Goal: Task Accomplishment & Management: Complete application form

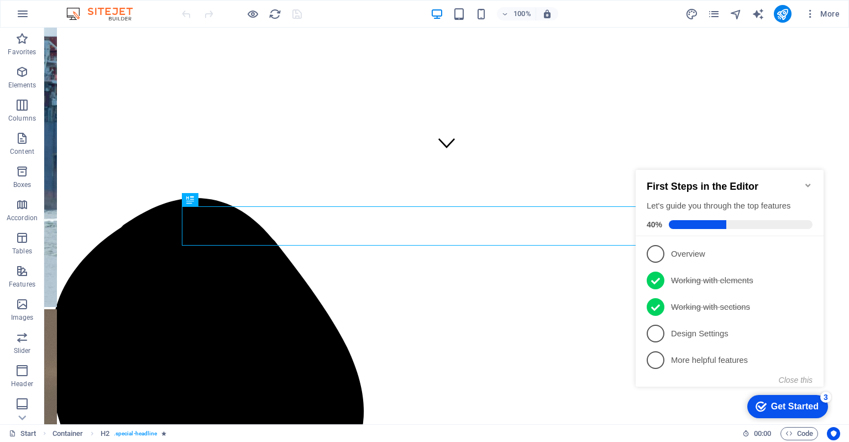
click at [807, 184] on icon "Minimize checklist" at bounding box center [807, 185] width 5 height 3
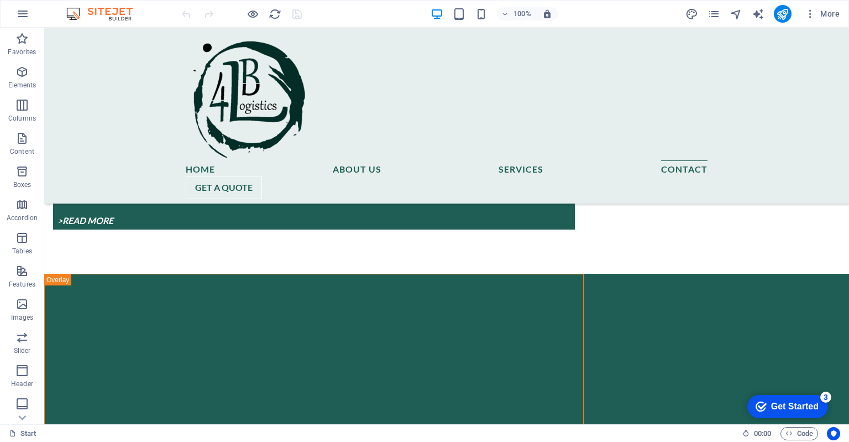
scroll to position [5384, 0]
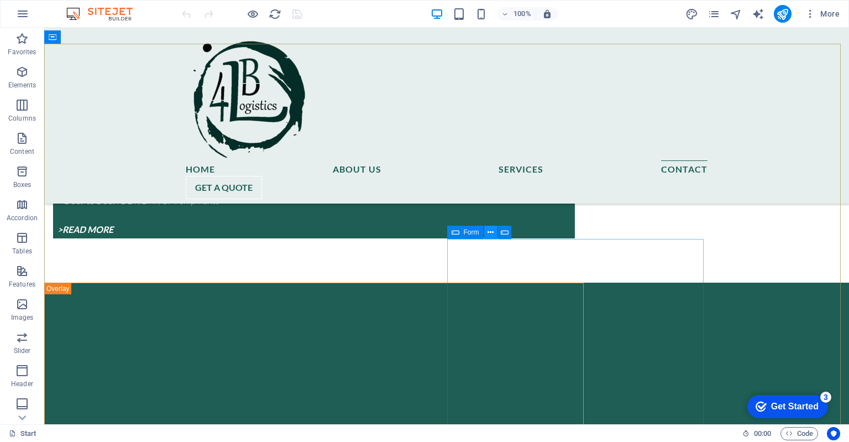
click at [490, 232] on icon at bounding box center [490, 233] width 6 height 12
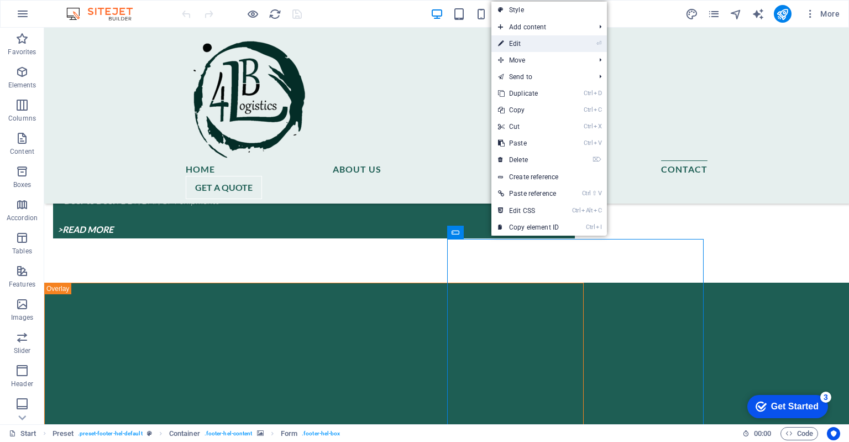
click at [524, 45] on link "⏎ Edit" at bounding box center [528, 43] width 74 height 17
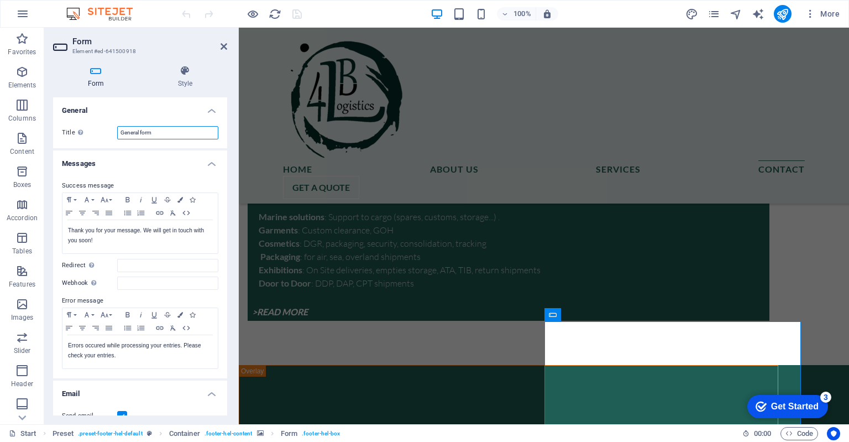
click at [182, 136] on input "General form" at bounding box center [167, 132] width 101 height 13
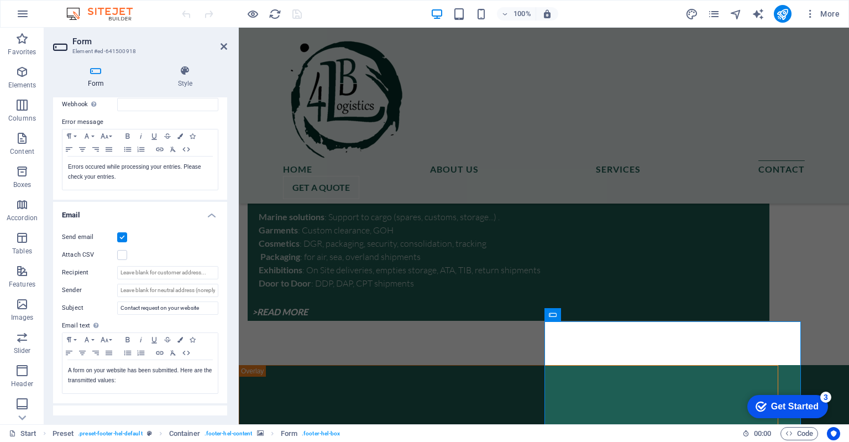
scroll to position [186, 0]
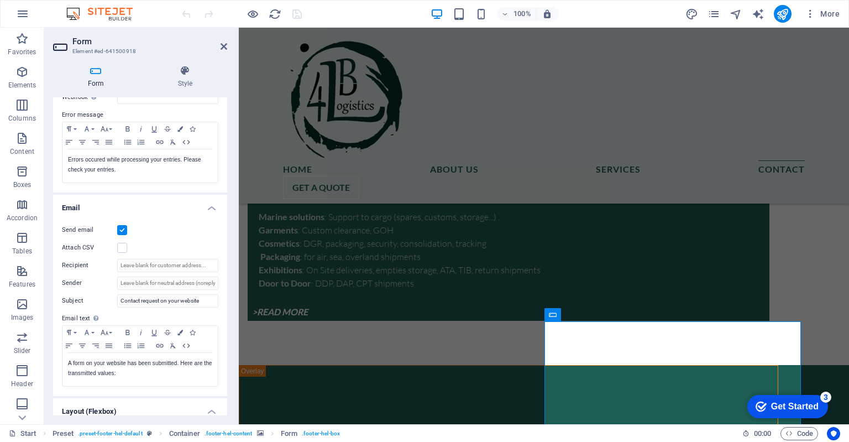
drag, startPoint x: 224, startPoint y: 273, endPoint x: 227, endPoint y: 306, distance: 32.7
click at [227, 306] on div "General Title Define a name for the form. General form Messages Success message…" at bounding box center [140, 256] width 174 height 318
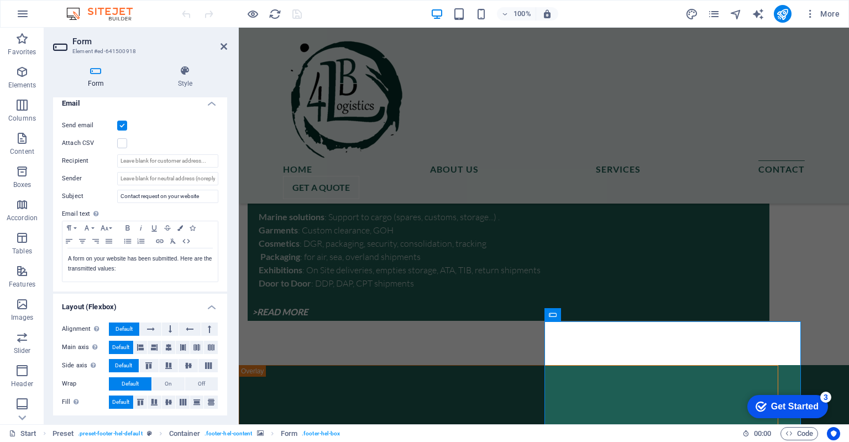
scroll to position [292, 0]
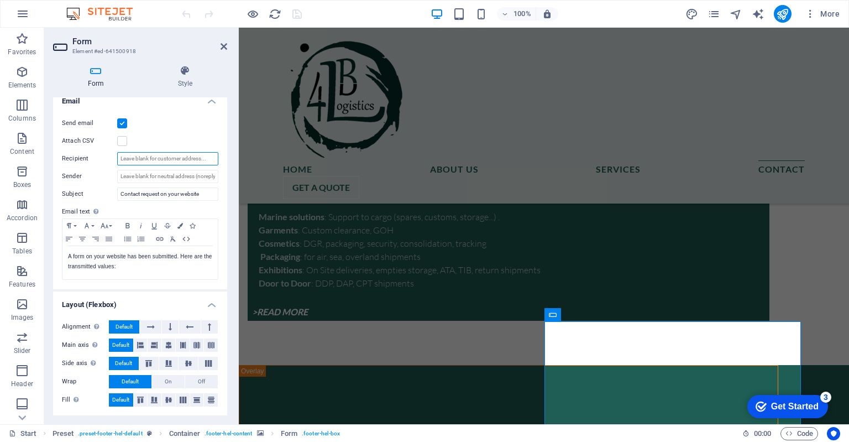
click at [158, 156] on input "Recipient" at bounding box center [167, 158] width 101 height 13
type input "[PERSON_NAME][EMAIL_ADDRESS][DOMAIN_NAME]"
click at [120, 138] on label at bounding box center [122, 141] width 10 height 10
click at [0, 0] on input "Attach CSV" at bounding box center [0, 0] width 0 height 0
click at [122, 139] on label at bounding box center [122, 141] width 10 height 10
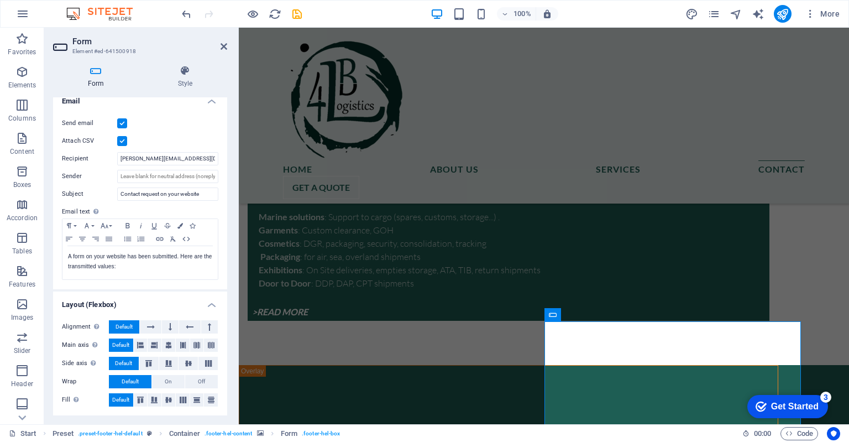
click at [0, 0] on input "Attach CSV" at bounding box center [0, 0] width 0 height 0
click at [297, 13] on icon "save" at bounding box center [297, 14] width 13 height 13
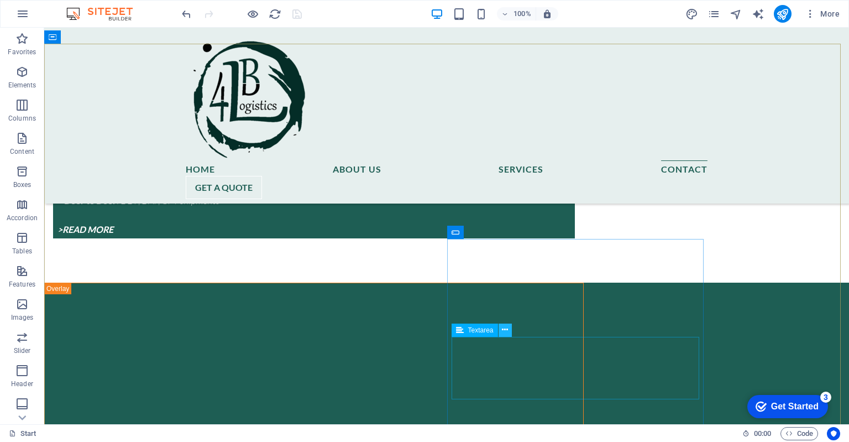
click at [505, 329] on icon at bounding box center [505, 330] width 6 height 12
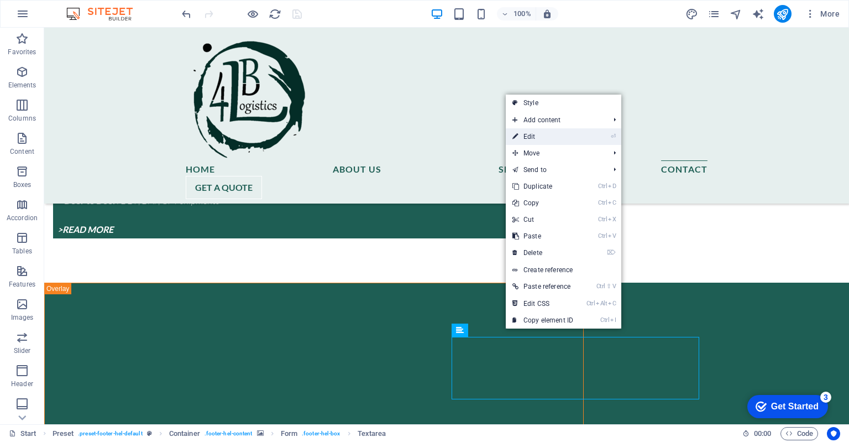
click at [548, 137] on link "⏎ Edit" at bounding box center [543, 136] width 74 height 17
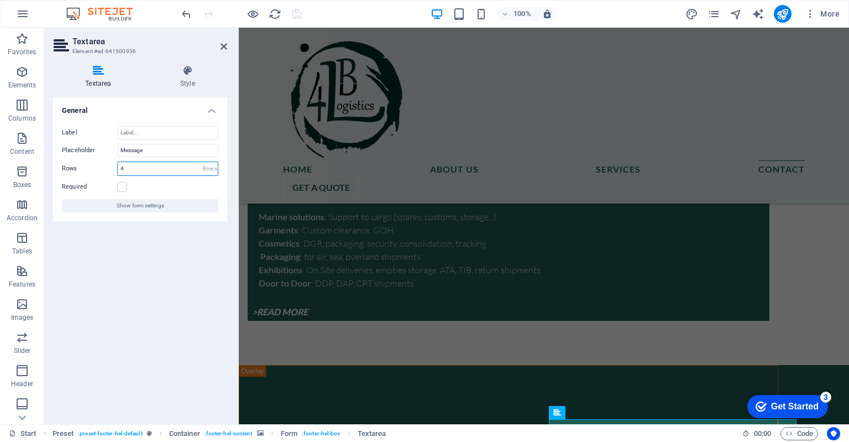
click at [123, 169] on input "4" at bounding box center [168, 168] width 100 height 13
click at [189, 75] on icon at bounding box center [187, 70] width 79 height 11
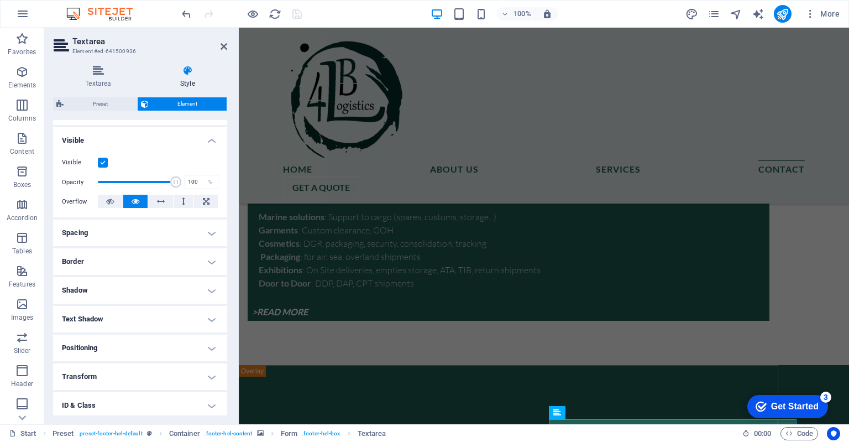
scroll to position [172, 0]
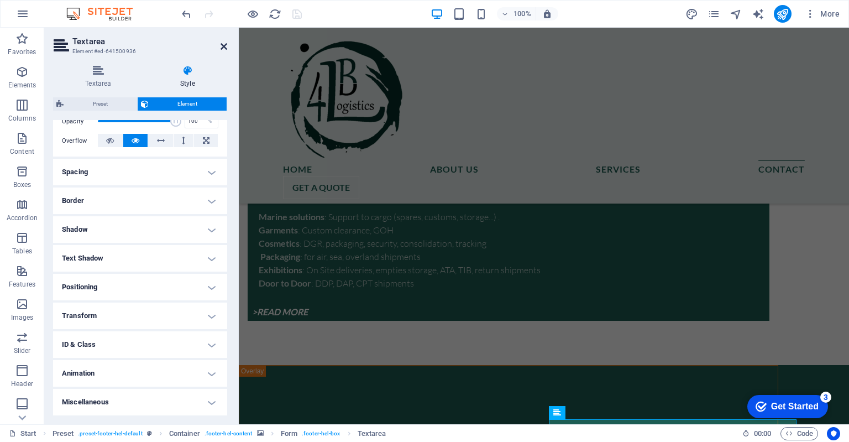
click at [224, 46] on icon at bounding box center [224, 46] width 7 height 9
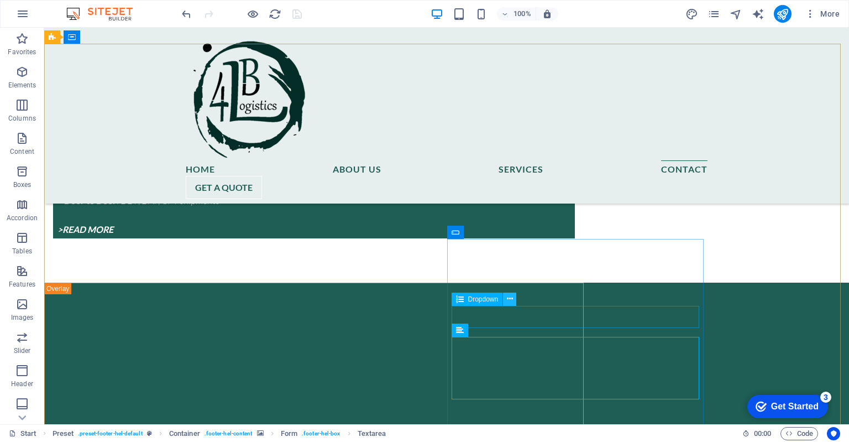
click at [508, 300] on icon at bounding box center [510, 299] width 6 height 12
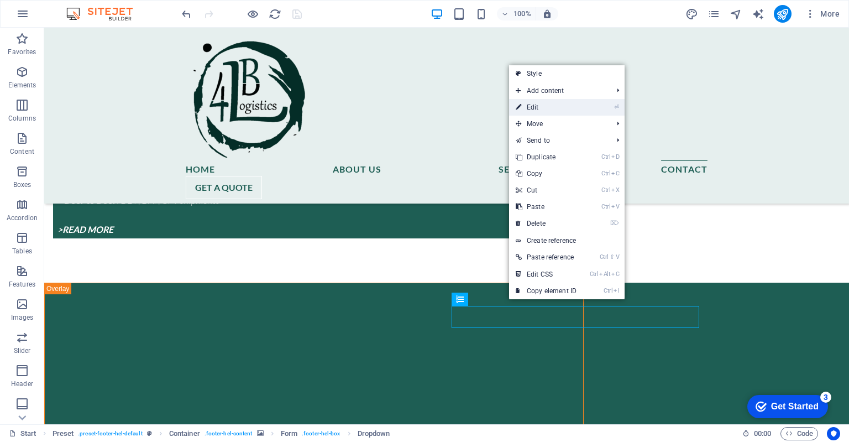
click at [534, 105] on link "⏎ Edit" at bounding box center [546, 107] width 74 height 17
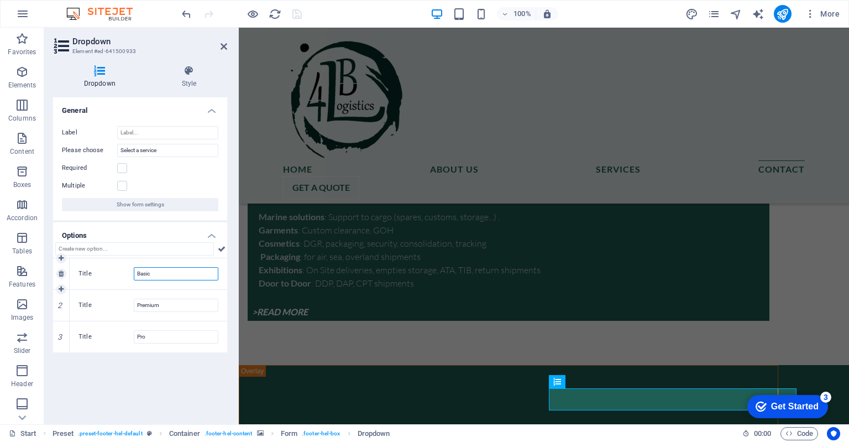
drag, startPoint x: 161, startPoint y: 273, endPoint x: 134, endPoint y: 272, distance: 26.6
click at [134, 272] on input "Basic" at bounding box center [176, 273] width 85 height 13
type input "I"
type input "General"
click at [149, 305] on input "Premium" at bounding box center [176, 304] width 85 height 13
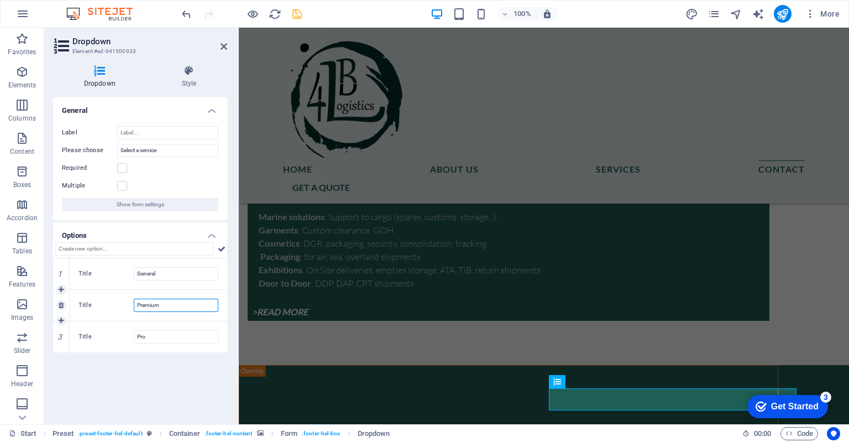
click at [149, 305] on input "Premium" at bounding box center [176, 304] width 85 height 13
type input "R"
type input "O"
type input "Q"
click at [170, 305] on input "Request for quotation" at bounding box center [176, 304] width 85 height 13
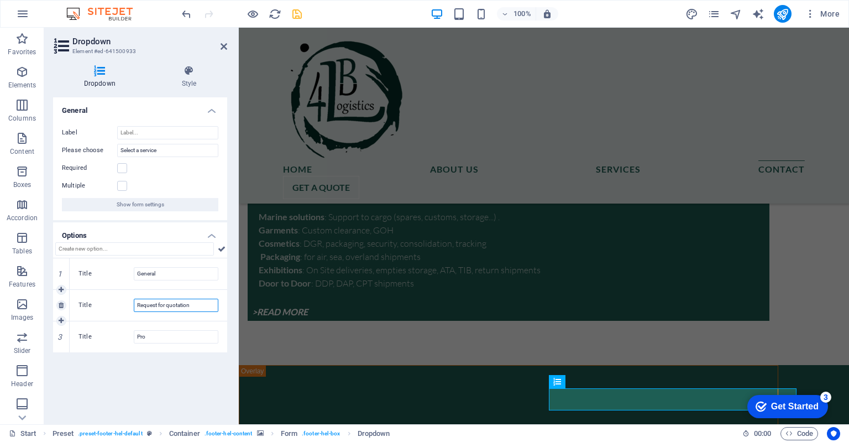
click at [170, 305] on input "Request for quotation" at bounding box center [176, 304] width 85 height 13
paste input "For Quotation"
type input "Request For Quotation"
drag, startPoint x: 150, startPoint y: 339, endPoint x: 128, endPoint y: 335, distance: 21.9
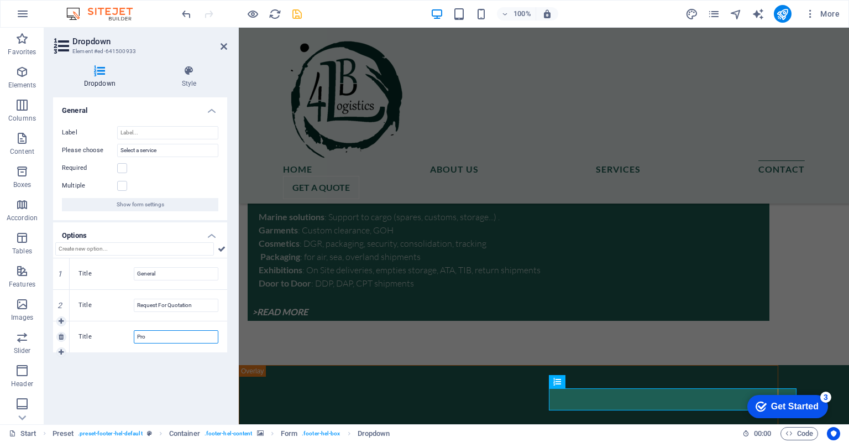
click at [128, 335] on div "Title Pro" at bounding box center [148, 336] width 140 height 13
type input "i"
type input "Information"
click at [297, 15] on icon "save" at bounding box center [297, 14] width 13 height 13
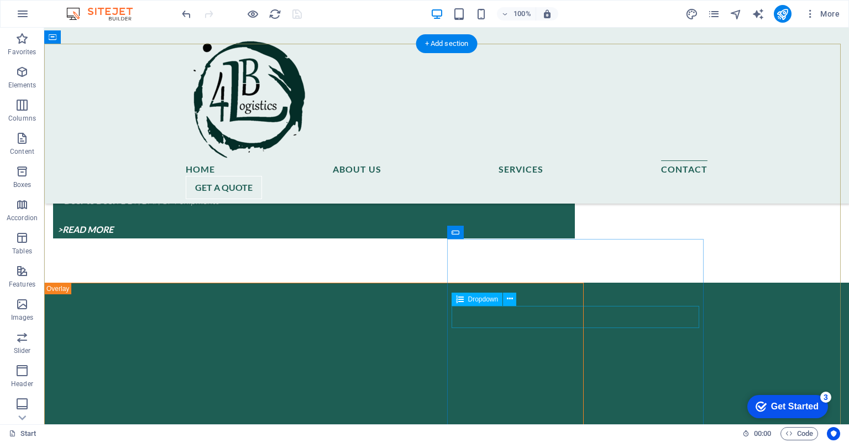
click div "Select a service General Request For Quotation Information"
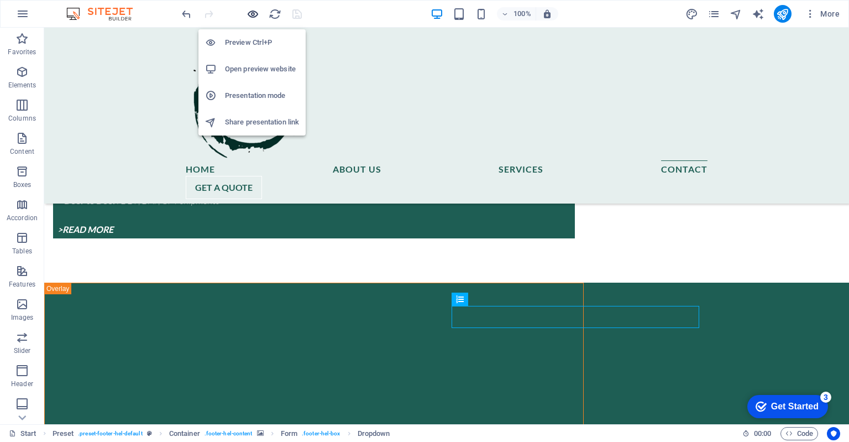
click at [250, 14] on icon "button" at bounding box center [253, 14] width 13 height 13
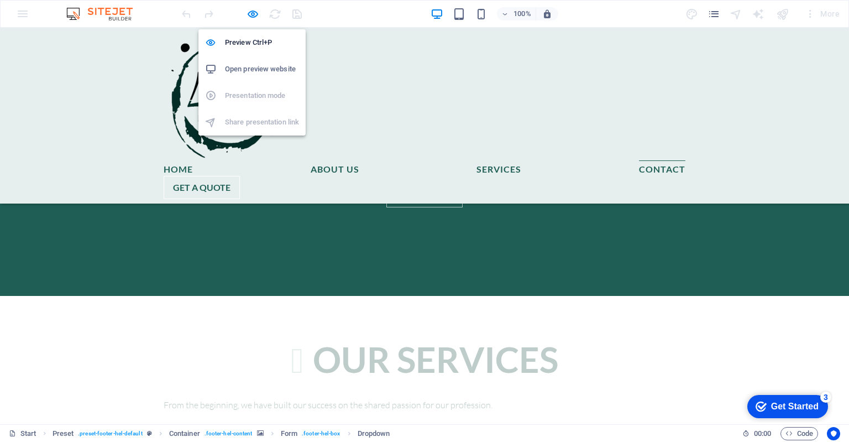
click at [258, 70] on h6 "Open preview website" at bounding box center [262, 68] width 74 height 13
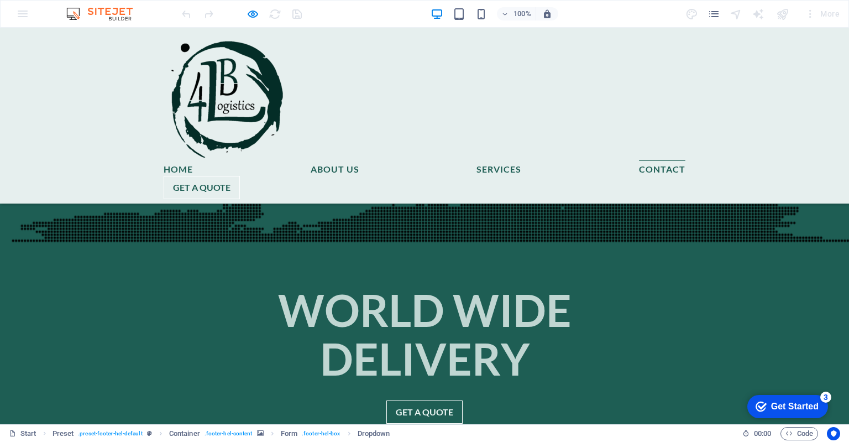
scroll to position [2488, 0]
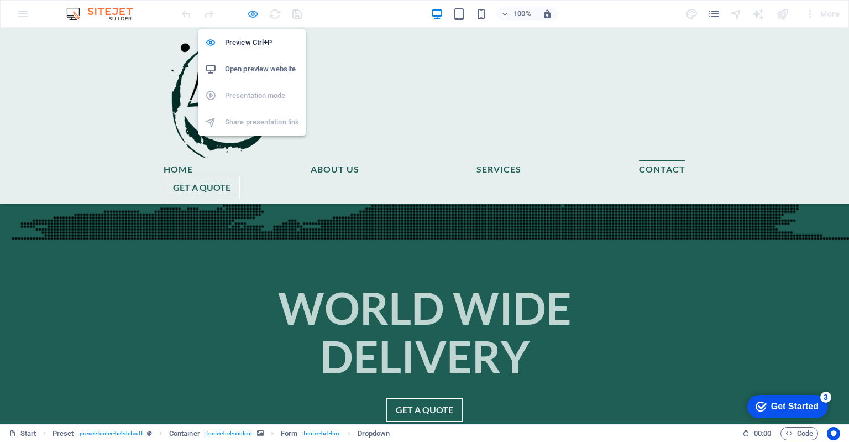
click at [254, 15] on icon "button" at bounding box center [253, 14] width 13 height 13
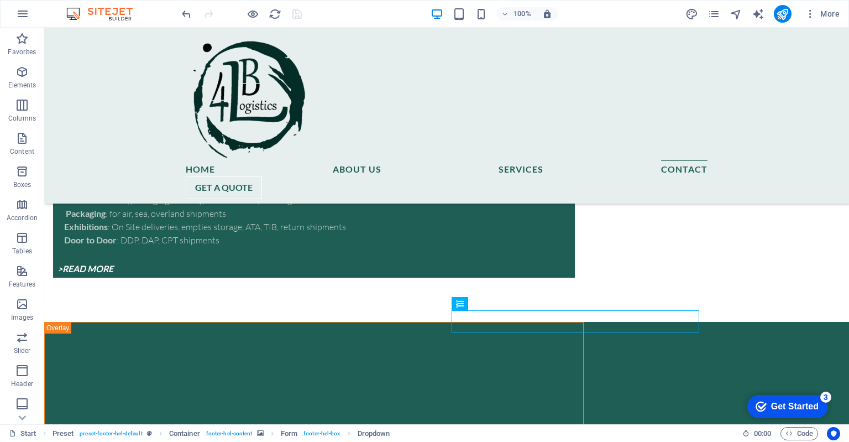
scroll to position [5305, 0]
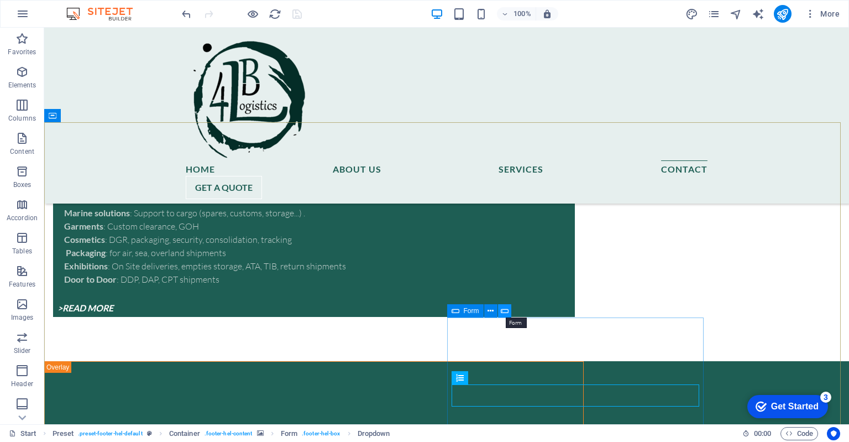
click at [503, 310] on icon at bounding box center [505, 311] width 8 height 12
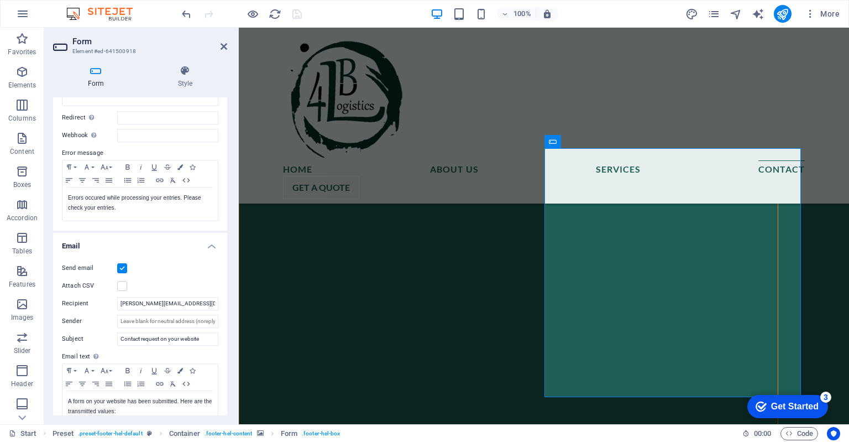
scroll to position [149, 0]
drag, startPoint x: 62, startPoint y: 285, endPoint x: 93, endPoint y: 287, distance: 31.6
click at [93, 287] on label "Attach CSV" at bounding box center [89, 284] width 55 height 13
click at [0, 0] on input "Attach CSV" at bounding box center [0, 0] width 0 height 0
click at [296, 14] on icon "save" at bounding box center [297, 14] width 13 height 13
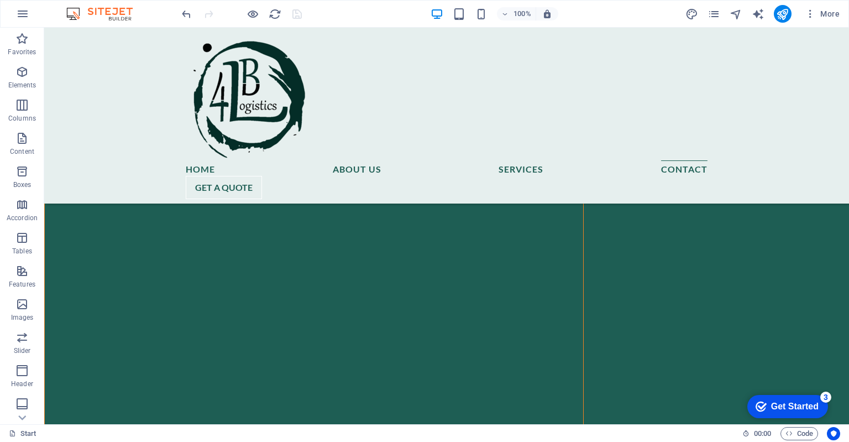
scroll to position [5357, 0]
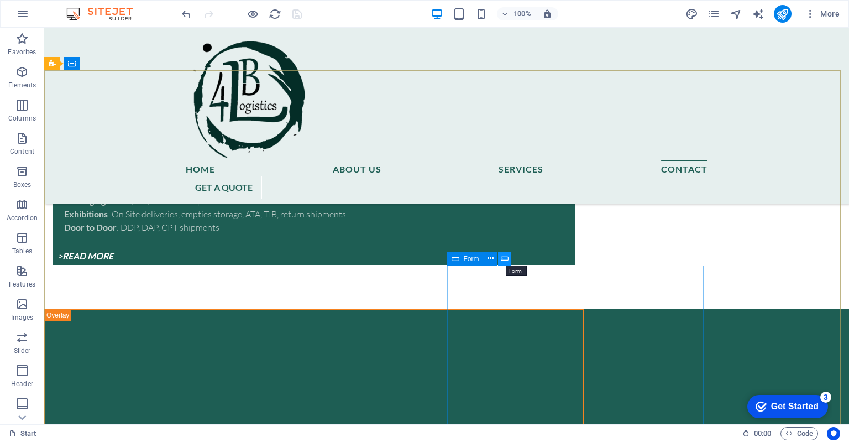
click at [503, 259] on icon at bounding box center [505, 259] width 8 height 12
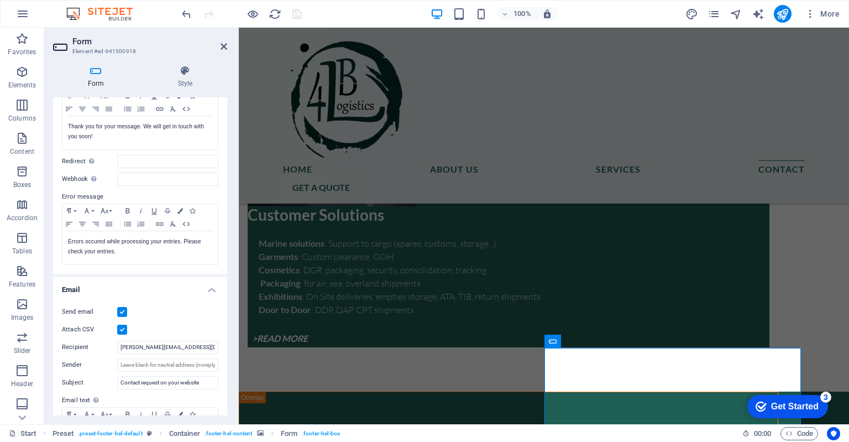
scroll to position [134, 0]
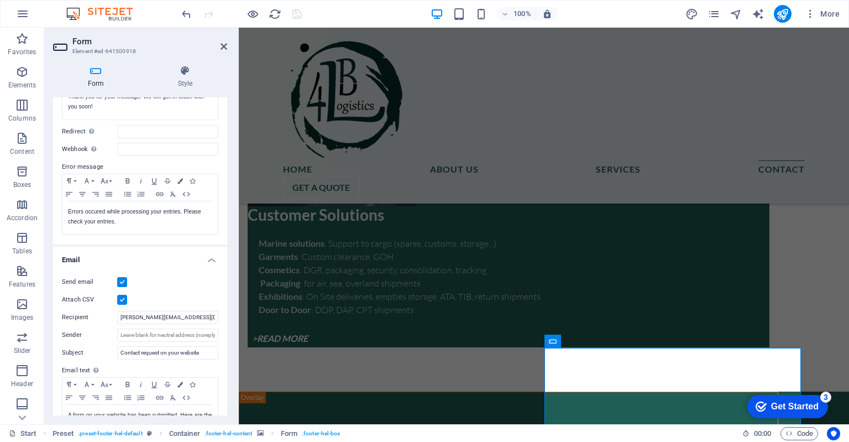
click at [123, 300] on label at bounding box center [122, 300] width 10 height 10
click at [0, 0] on input "Attach CSV" at bounding box center [0, 0] width 0 height 0
click at [296, 12] on icon "save" at bounding box center [297, 14] width 13 height 13
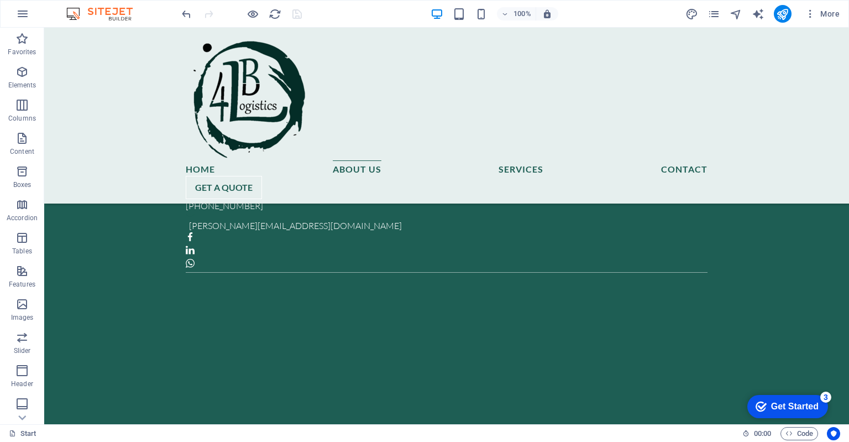
scroll to position [0, 0]
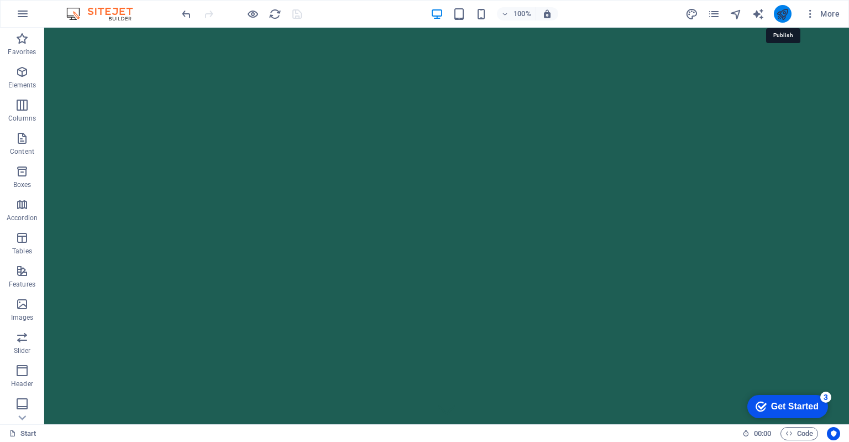
click at [784, 15] on icon "publish" at bounding box center [782, 14] width 13 height 13
